Goal: Transaction & Acquisition: Subscribe to service/newsletter

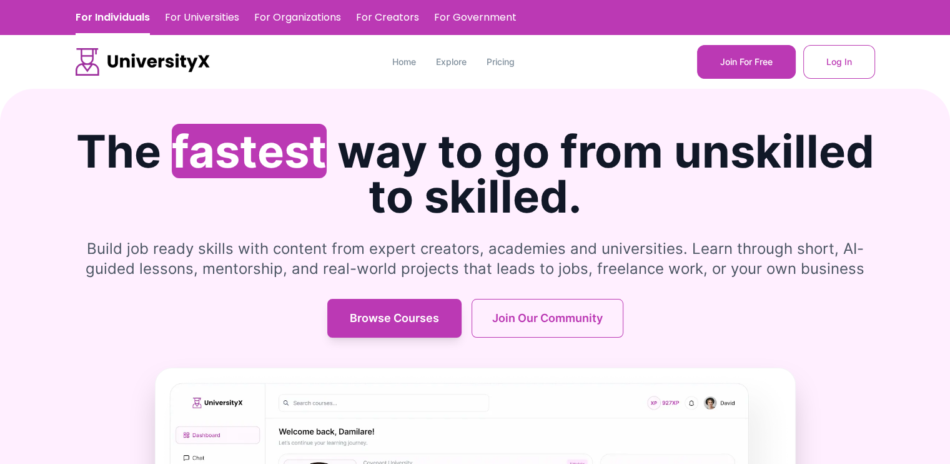
click at [510, 54] on div "Home Explore Pricing Join For Free Log In" at bounding box center [476, 62] width 800 height 34
click at [510, 59] on link "Pricing" at bounding box center [501, 62] width 28 height 12
click at [495, 61] on link "Pricing" at bounding box center [501, 62] width 28 height 12
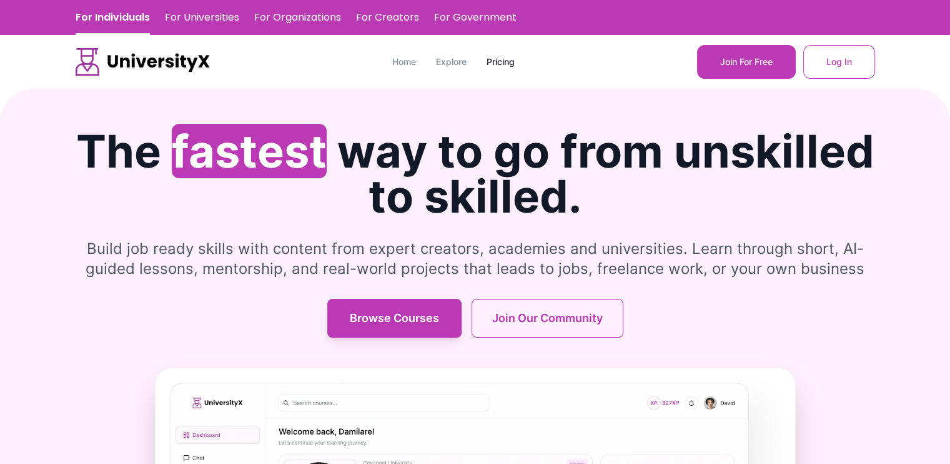
click at [495, 61] on link "Pricing" at bounding box center [501, 62] width 28 height 12
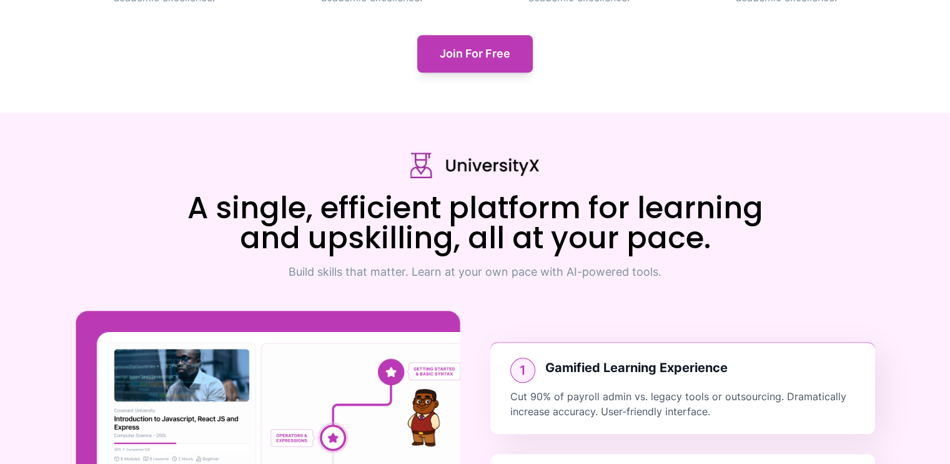
scroll to position [1164, 0]
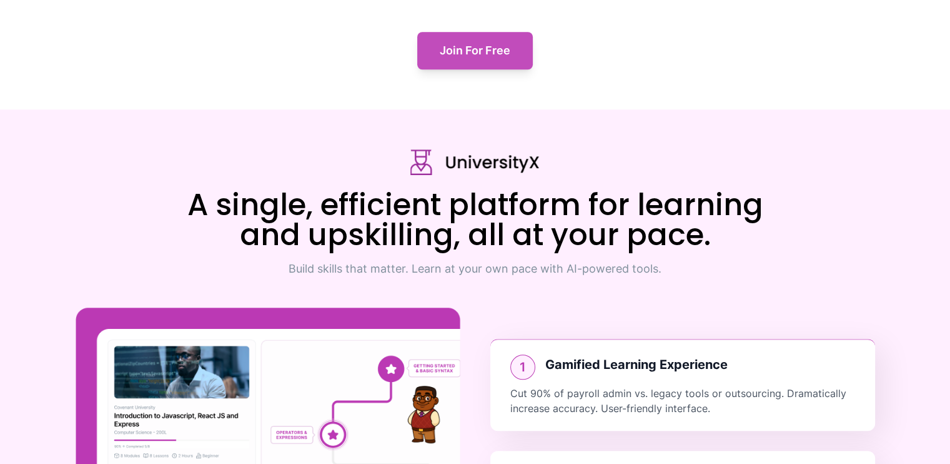
click at [519, 59] on button "Join For Free" at bounding box center [475, 50] width 116 height 37
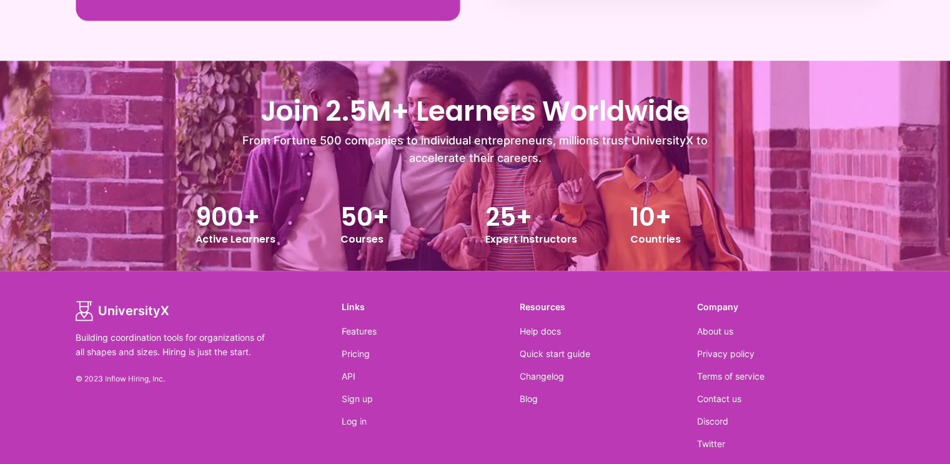
scroll to position [1792, 0]
